Goal: Task Accomplishment & Management: Use online tool/utility

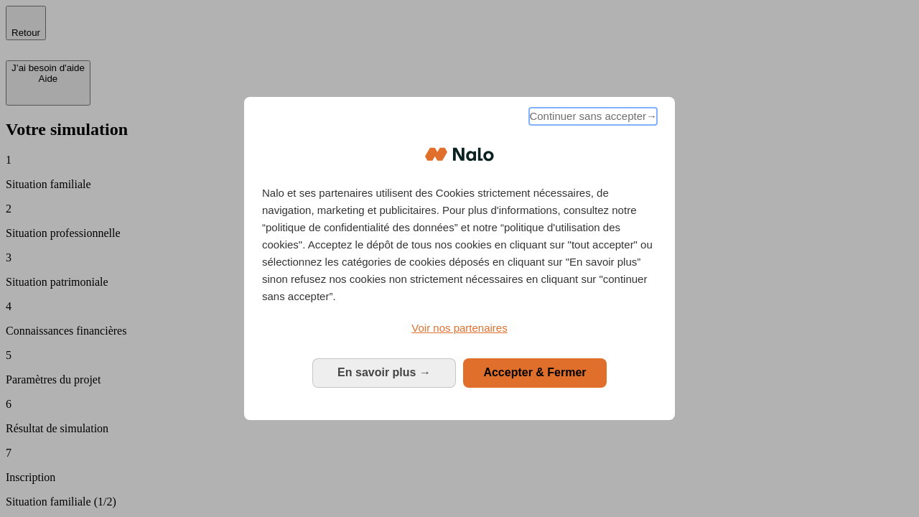
click at [592, 118] on span "Continuer sans accepter →" at bounding box center [593, 116] width 128 height 17
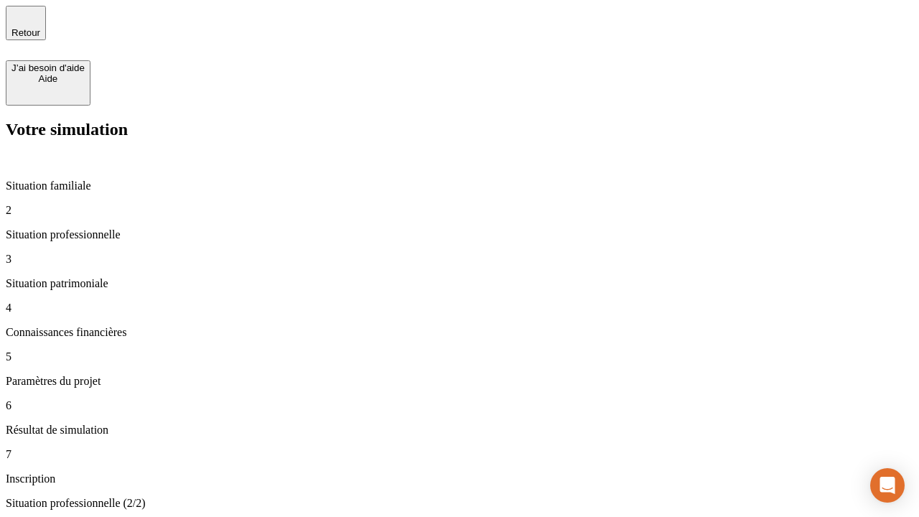
type input "70 000"
type input "1 000"
